Goal: Information Seeking & Learning: Learn about a topic

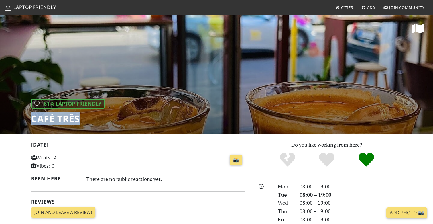
drag, startPoint x: 74, startPoint y: 119, endPoint x: 34, endPoint y: 118, distance: 39.2
click at [34, 118] on h1 "Café Três" at bounding box center [68, 118] width 74 height 11
copy h1 "afé Três"
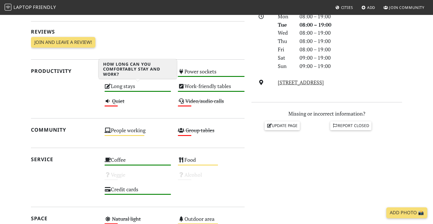
scroll to position [176, 0]
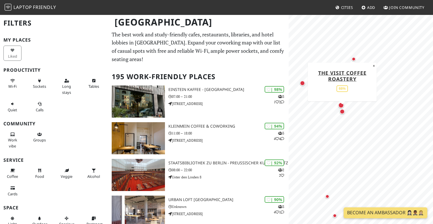
click at [341, 112] on div "Map marker" at bounding box center [341, 111] width 5 height 5
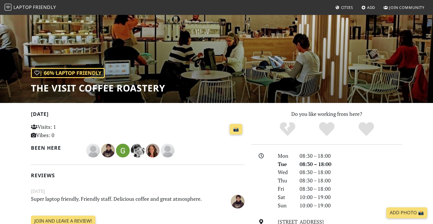
scroll to position [32, 0]
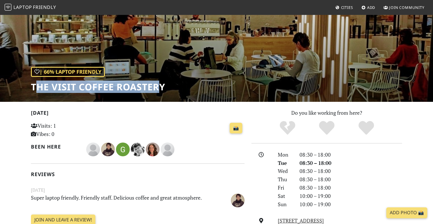
drag, startPoint x: 161, startPoint y: 88, endPoint x: 35, endPoint y: 85, distance: 126.6
click at [35, 85] on h1 "The Visit Coffee Roastery" at bounding box center [98, 86] width 134 height 11
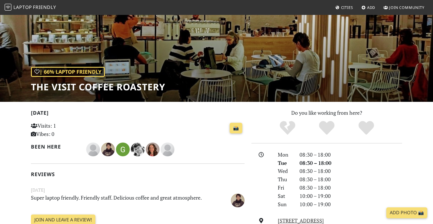
click at [58, 86] on h1 "The Visit Coffee Roastery" at bounding box center [98, 86] width 134 height 11
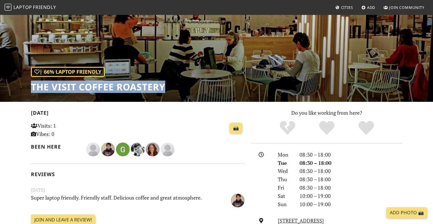
click at [58, 86] on h1 "The Visit Coffee Roastery" at bounding box center [98, 86] width 134 height 11
copy div "The Visit Coffee Roastery"
